Goal: Obtain resource: Obtain resource

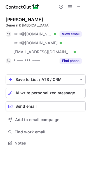
scroll to position [139, 89]
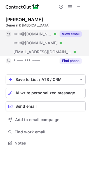
click at [73, 32] on button "View email" at bounding box center [70, 34] width 22 height 6
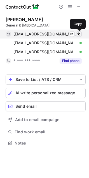
click at [77, 32] on span at bounding box center [78, 34] width 4 height 4
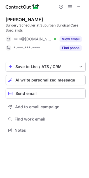
scroll to position [126, 89]
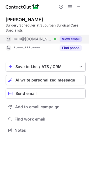
click at [68, 37] on button "View email" at bounding box center [70, 39] width 22 height 6
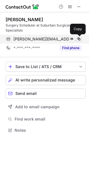
click at [77, 37] on span at bounding box center [78, 39] width 4 height 4
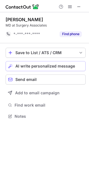
scroll to position [112, 89]
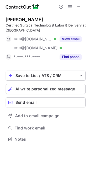
scroll to position [135, 89]
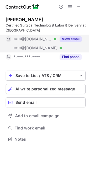
drag, startPoint x: 64, startPoint y: 37, endPoint x: 69, endPoint y: 38, distance: 5.2
click at [65, 38] on button "View email" at bounding box center [70, 39] width 22 height 6
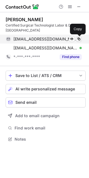
click at [78, 38] on span at bounding box center [78, 39] width 4 height 4
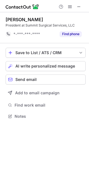
scroll to position [112, 89]
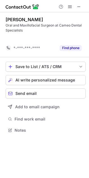
scroll to position [117, 89]
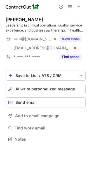
scroll to position [135, 89]
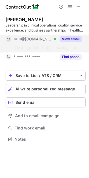
click at [69, 40] on button "View email" at bounding box center [70, 39] width 22 height 6
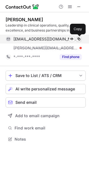
click at [78, 37] on span at bounding box center [78, 39] width 4 height 4
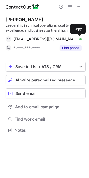
scroll to position [126, 89]
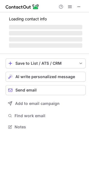
scroll to position [130, 89]
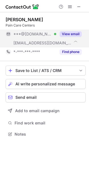
click at [65, 35] on button "View email" at bounding box center [70, 34] width 22 height 6
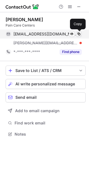
click at [77, 33] on span at bounding box center [78, 34] width 4 height 4
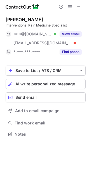
scroll to position [130, 89]
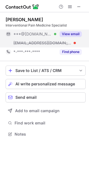
click at [67, 32] on button "View email" at bounding box center [70, 34] width 22 height 6
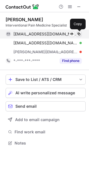
click at [78, 33] on span at bounding box center [78, 34] width 4 height 4
